Goal: Task Accomplishment & Management: Manage account settings

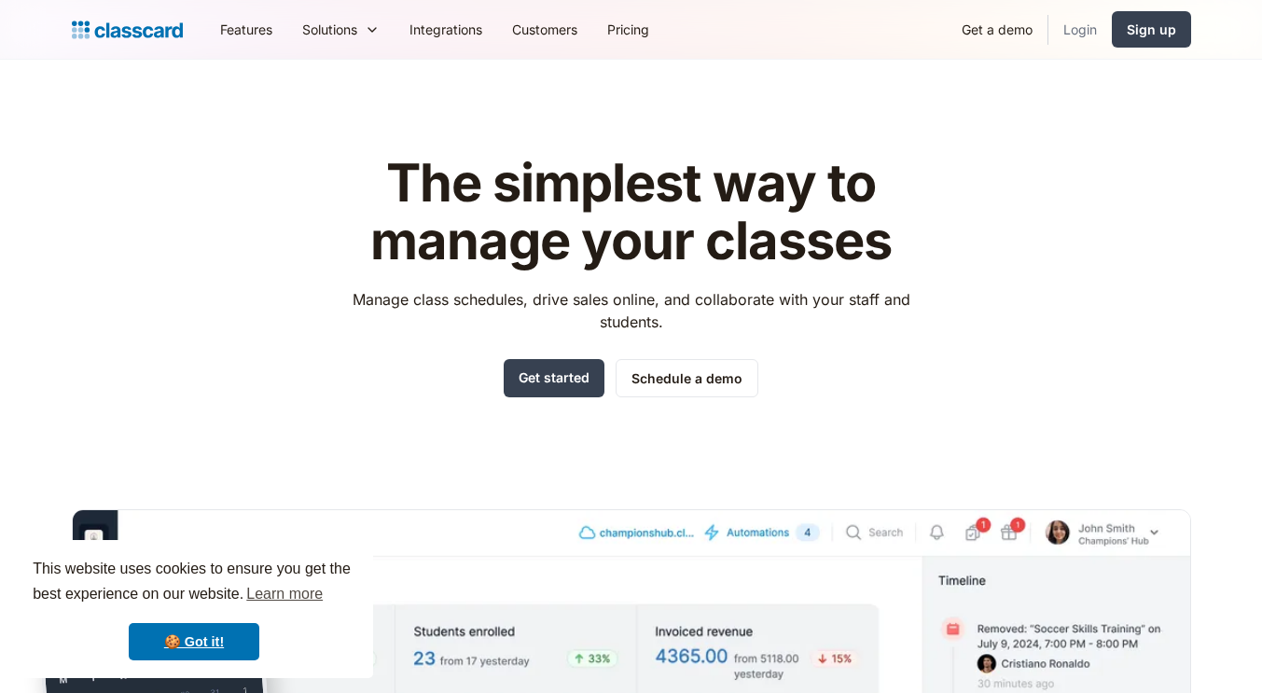
click at [1077, 31] on link "Login" at bounding box center [1080, 29] width 63 height 42
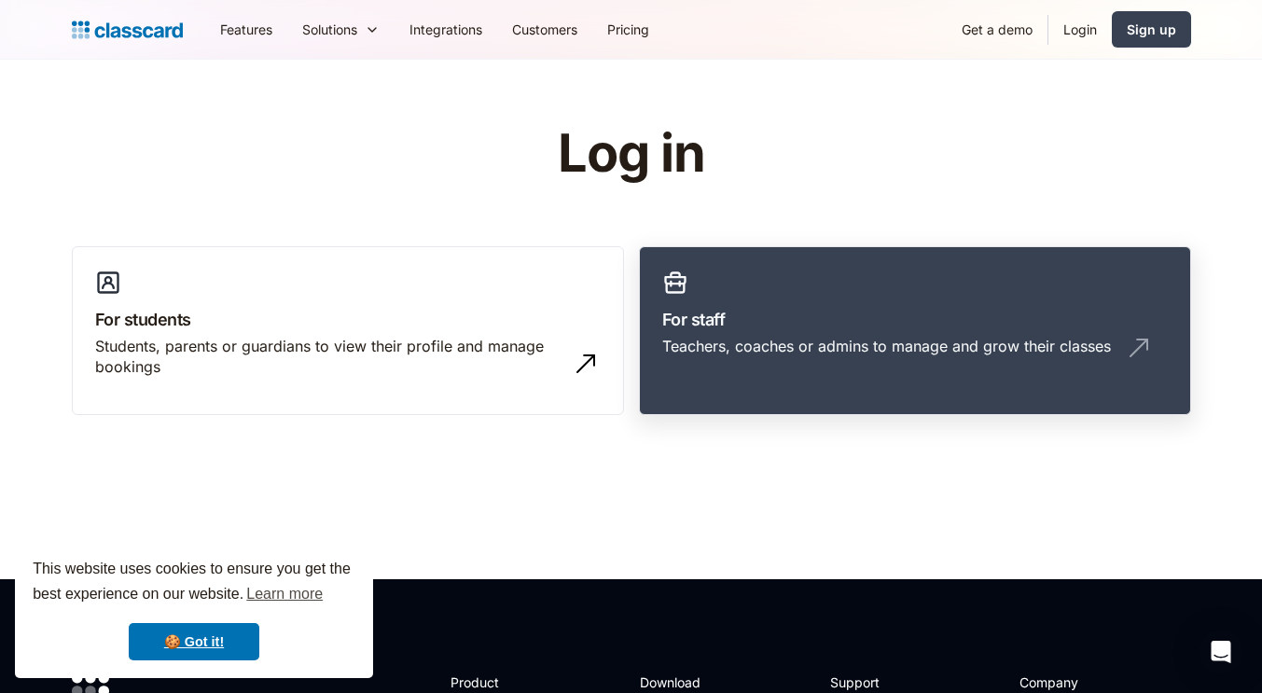
click at [785, 341] on div "Teachers, coaches or admins to manage and grow their classes" at bounding box center [886, 346] width 449 height 21
